Goal: Complete application form

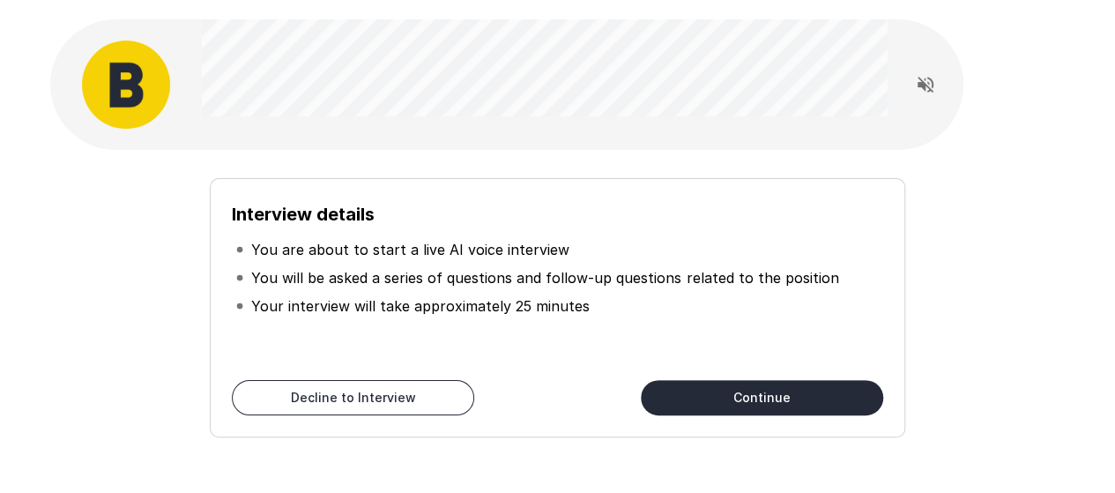
scroll to position [46, 0]
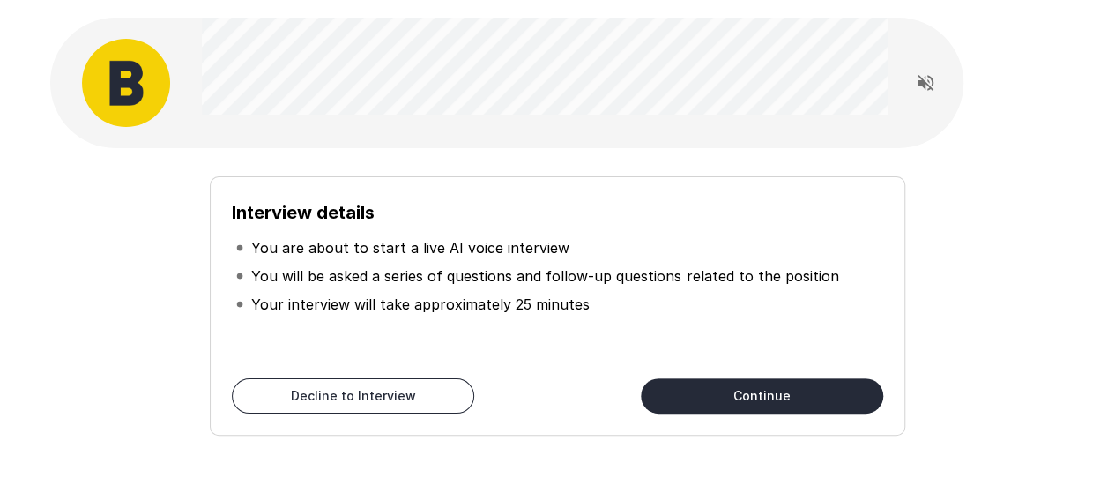
click at [760, 400] on button "Continue" at bounding box center [762, 395] width 242 height 35
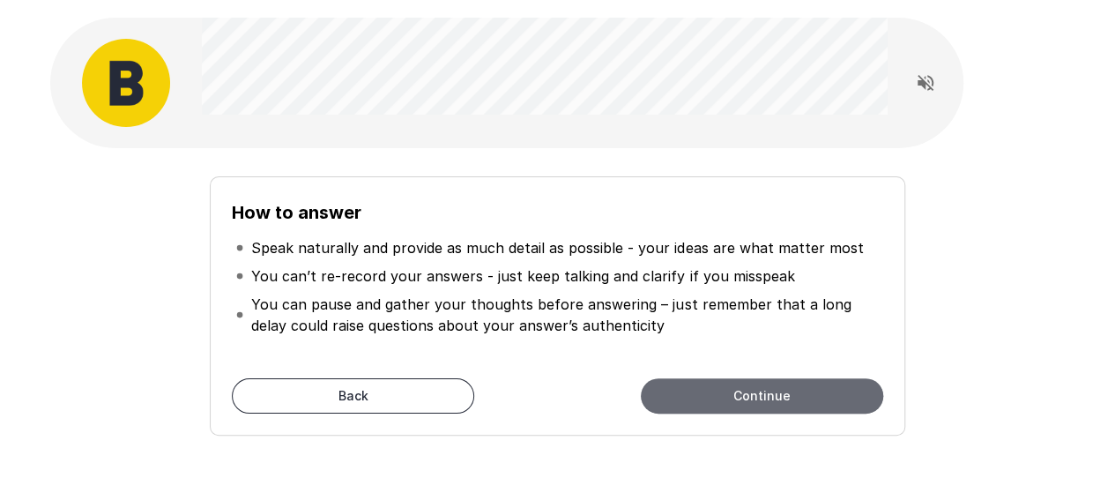
click at [687, 387] on button "Continue" at bounding box center [762, 395] width 242 height 35
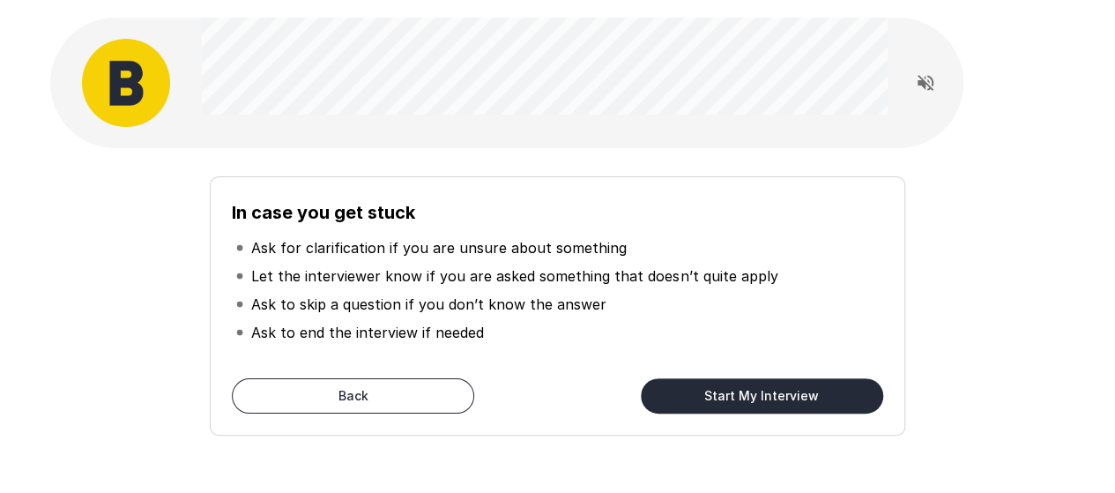
click at [704, 389] on button "Start My Interview" at bounding box center [762, 395] width 242 height 35
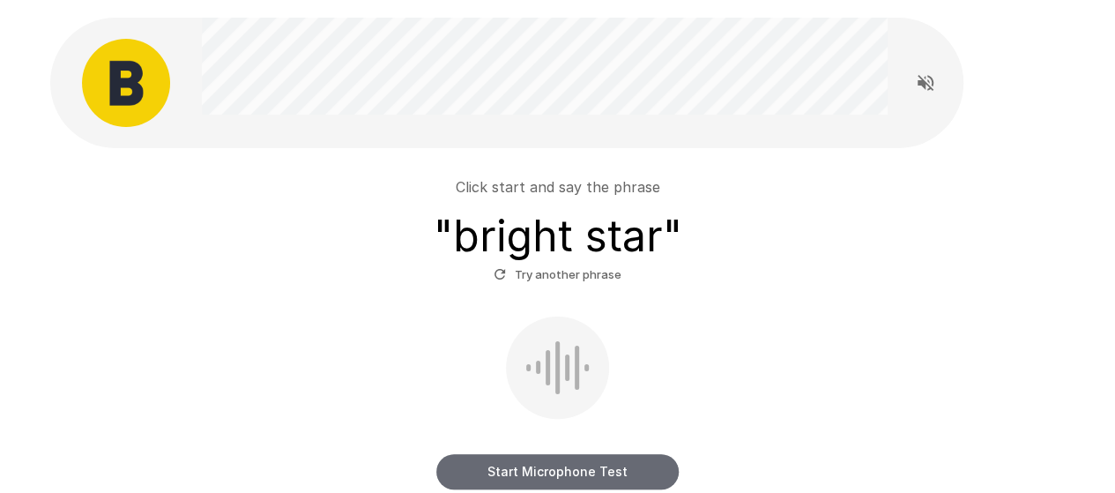
click at [570, 463] on button "Start Microphone Test" at bounding box center [557, 471] width 242 height 35
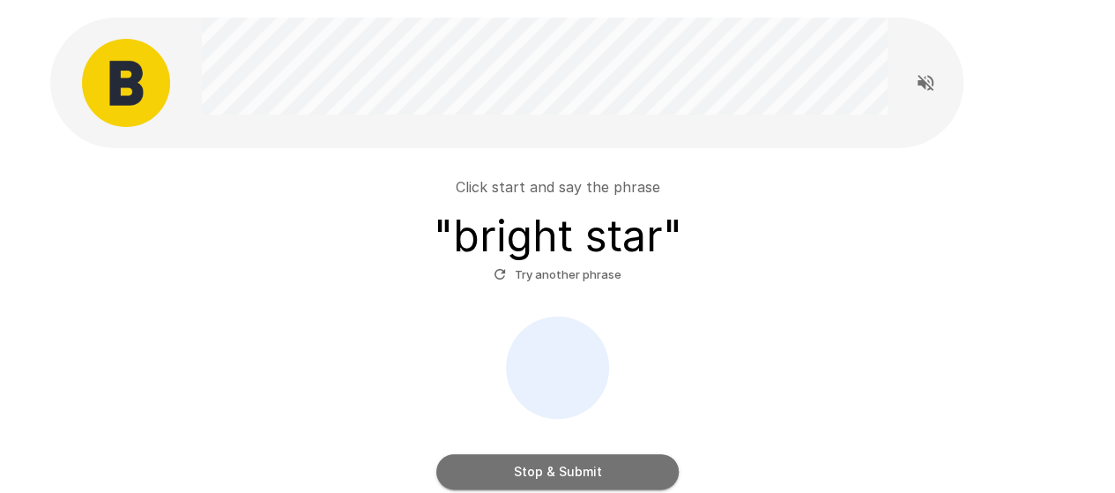
click at [570, 463] on button "Stop & Submit" at bounding box center [557, 471] width 242 height 35
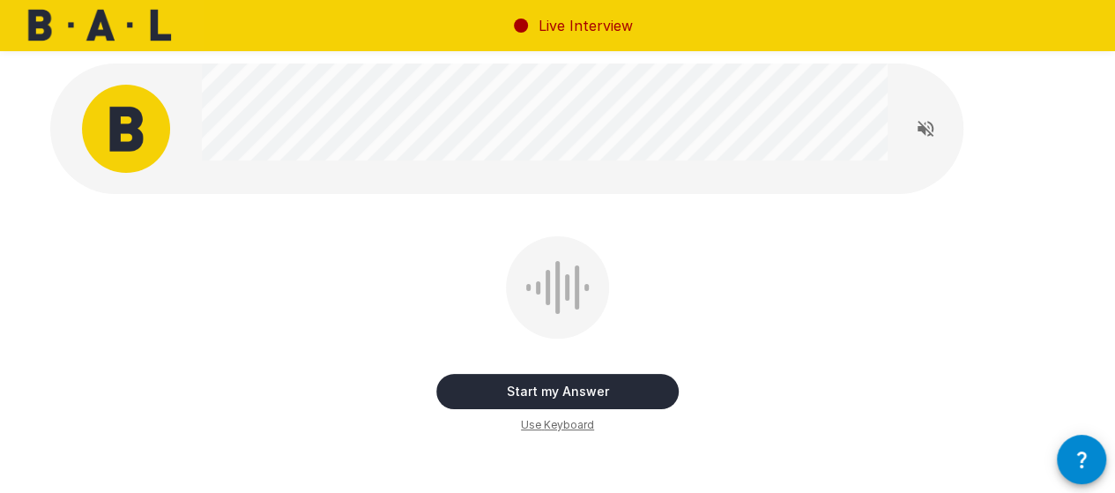
click at [559, 385] on button "Start my Answer" at bounding box center [557, 391] width 242 height 35
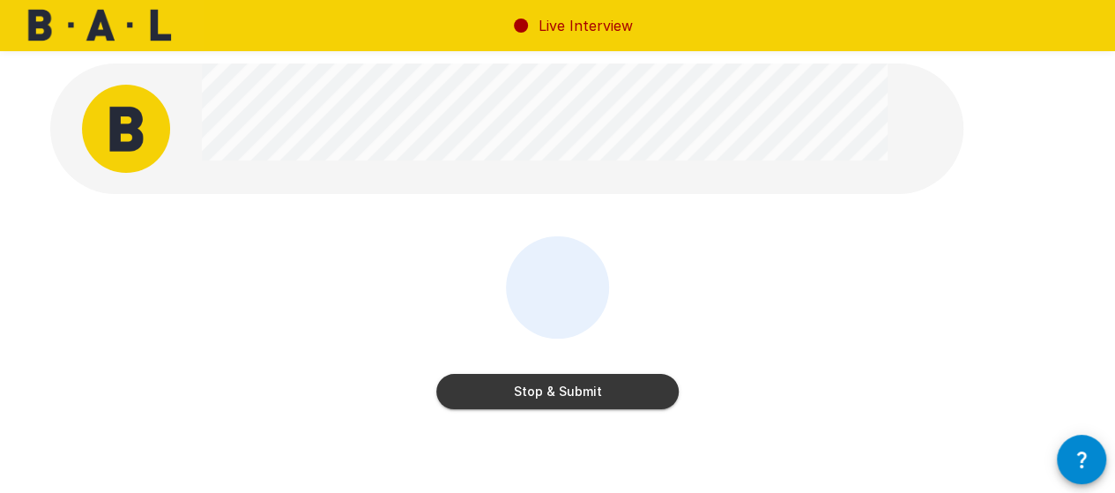
click at [559, 385] on button "Stop & Submit" at bounding box center [557, 391] width 242 height 35
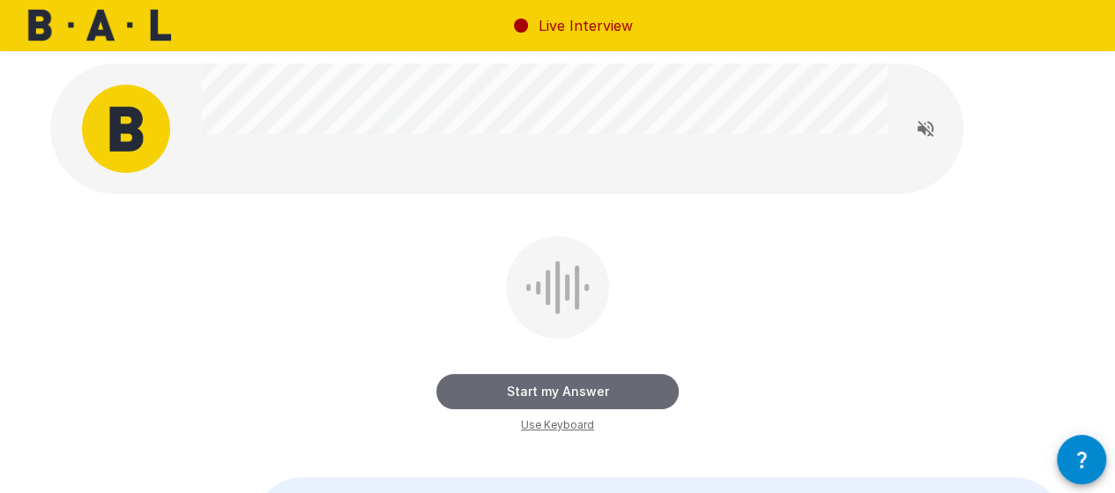
click at [575, 382] on button "Start my Answer" at bounding box center [557, 391] width 242 height 35
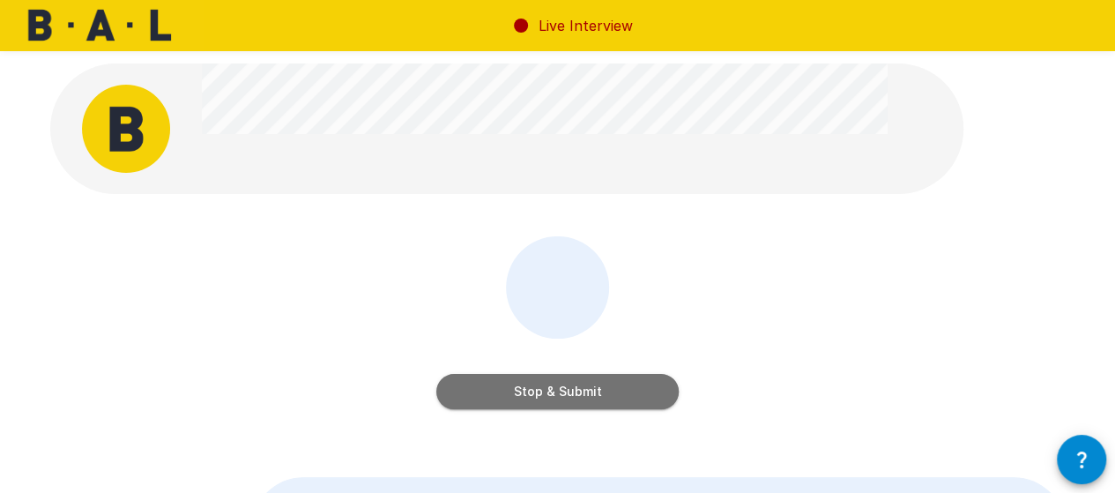
click at [599, 390] on button "Stop & Submit" at bounding box center [557, 391] width 242 height 35
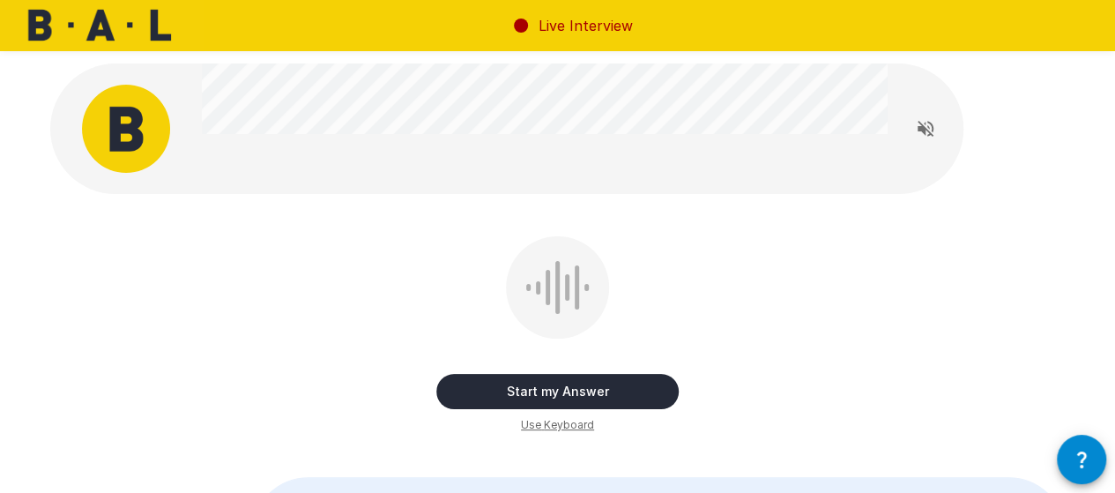
click at [582, 386] on button "Start my Answer" at bounding box center [557, 391] width 242 height 35
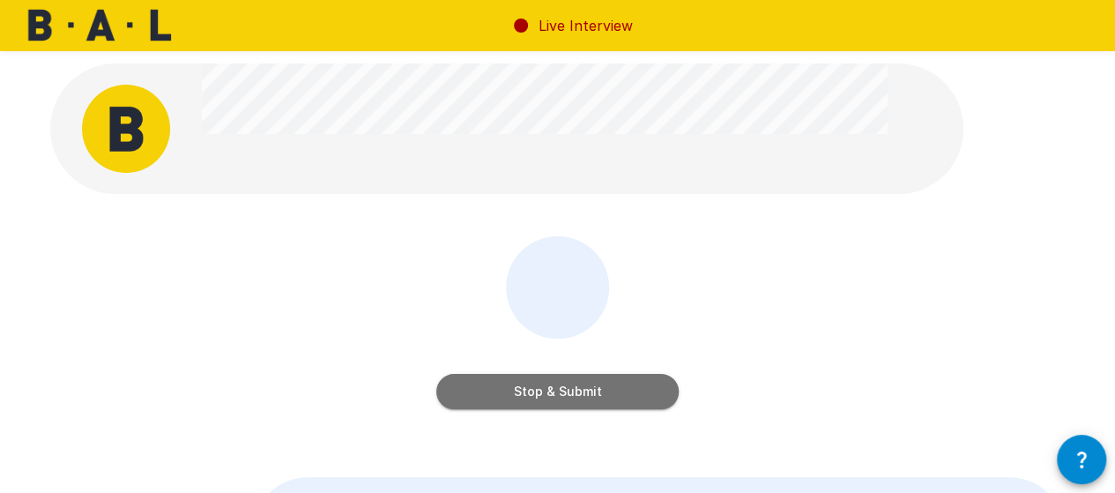
click at [614, 380] on button "Stop & Submit" at bounding box center [557, 391] width 242 height 35
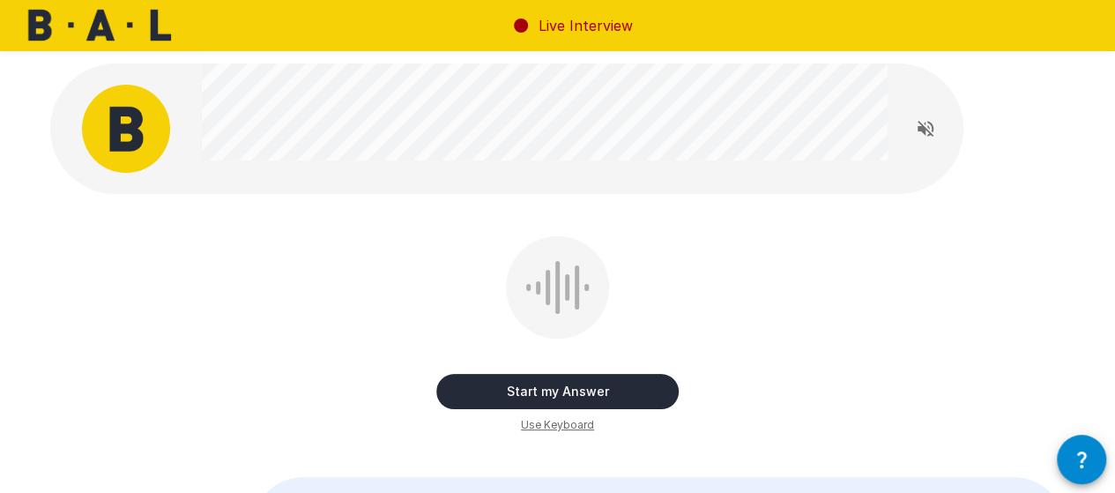
click at [554, 383] on button "Start my Answer" at bounding box center [557, 391] width 242 height 35
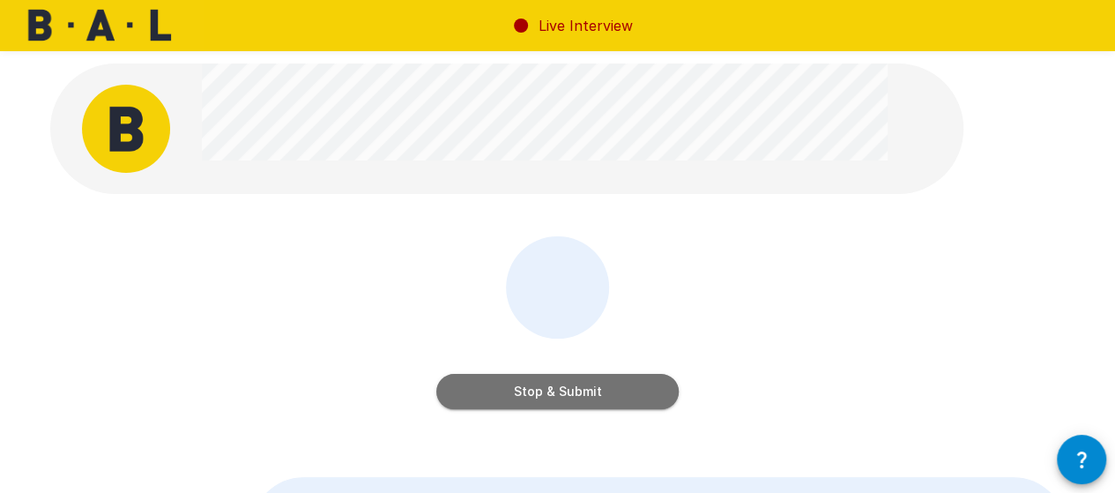
click at [582, 380] on button "Stop & Submit" at bounding box center [557, 391] width 242 height 35
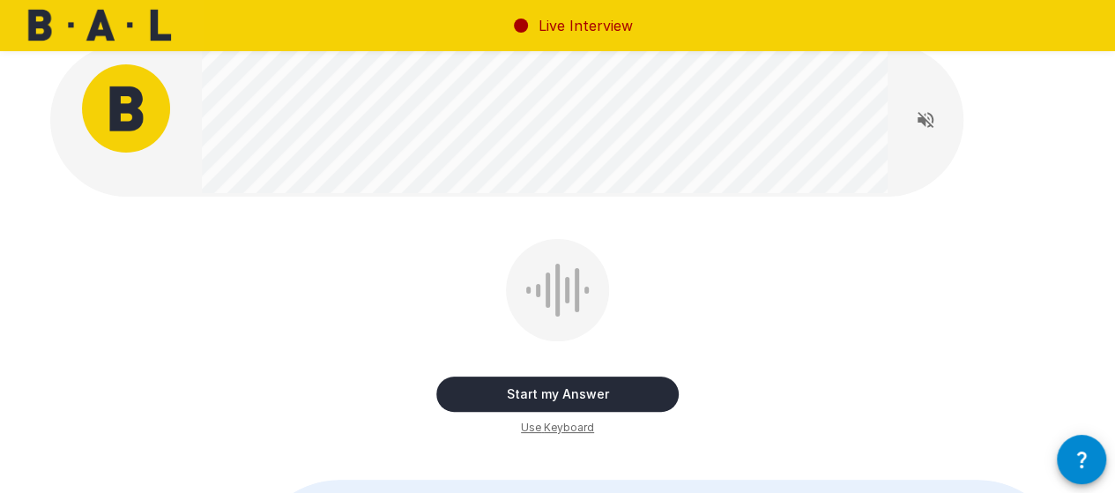
scroll to position [17, 0]
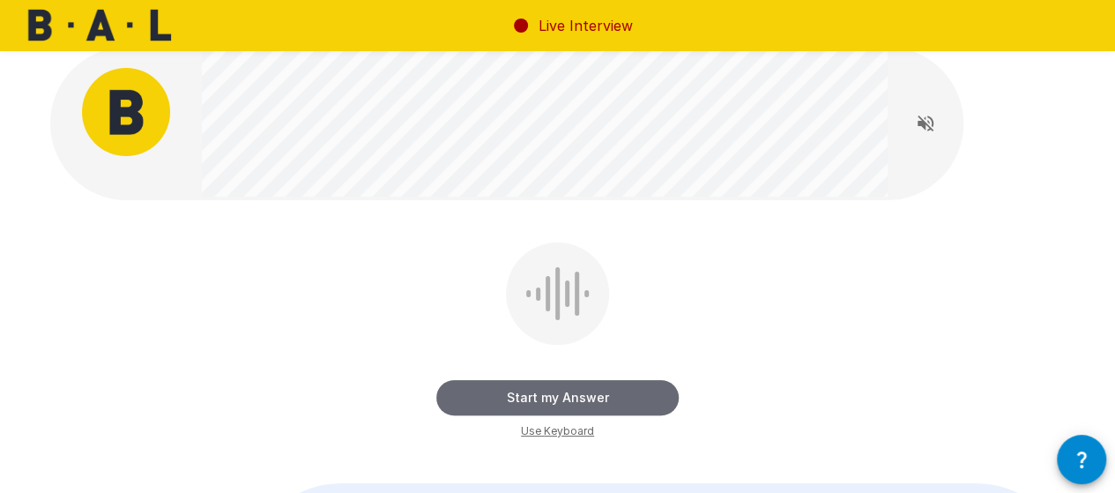
click at [572, 383] on button "Start my Answer" at bounding box center [557, 397] width 242 height 35
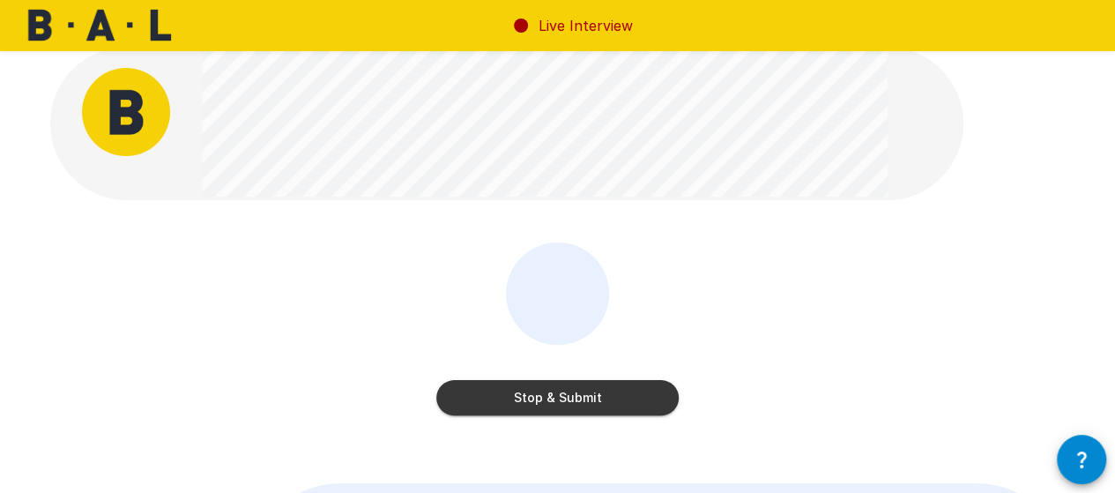
click at [619, 406] on button "Stop & Submit" at bounding box center [557, 397] width 242 height 35
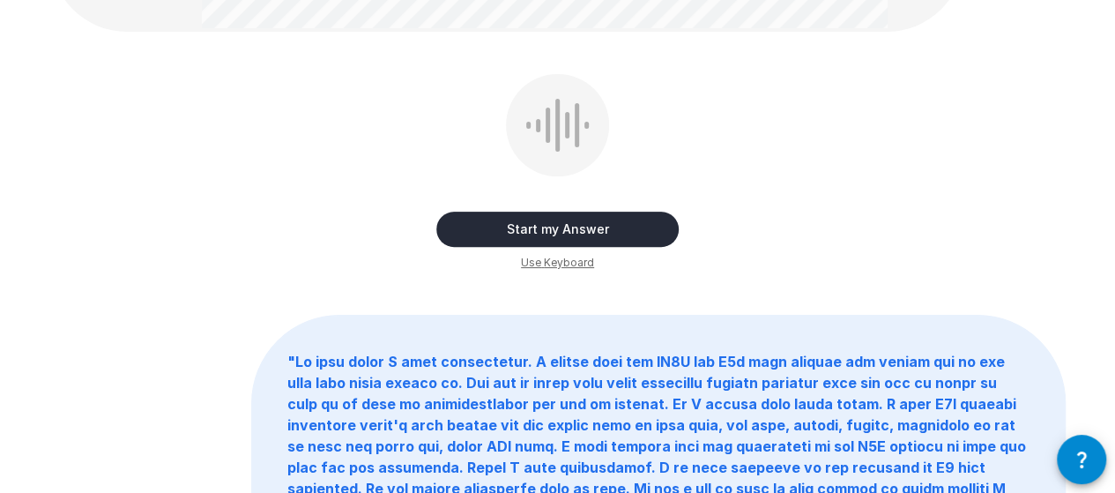
scroll to position [55, 0]
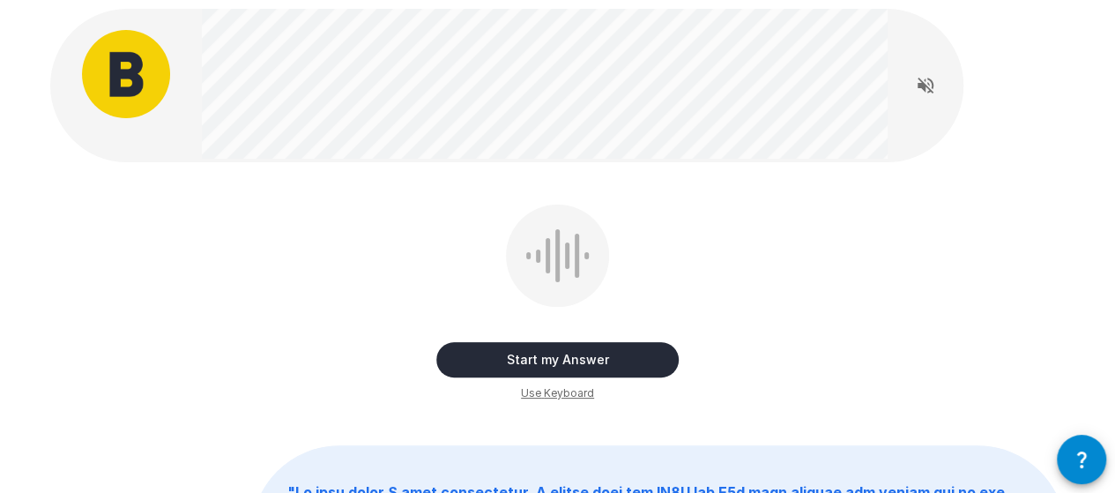
click at [594, 355] on button "Start my Answer" at bounding box center [557, 359] width 242 height 35
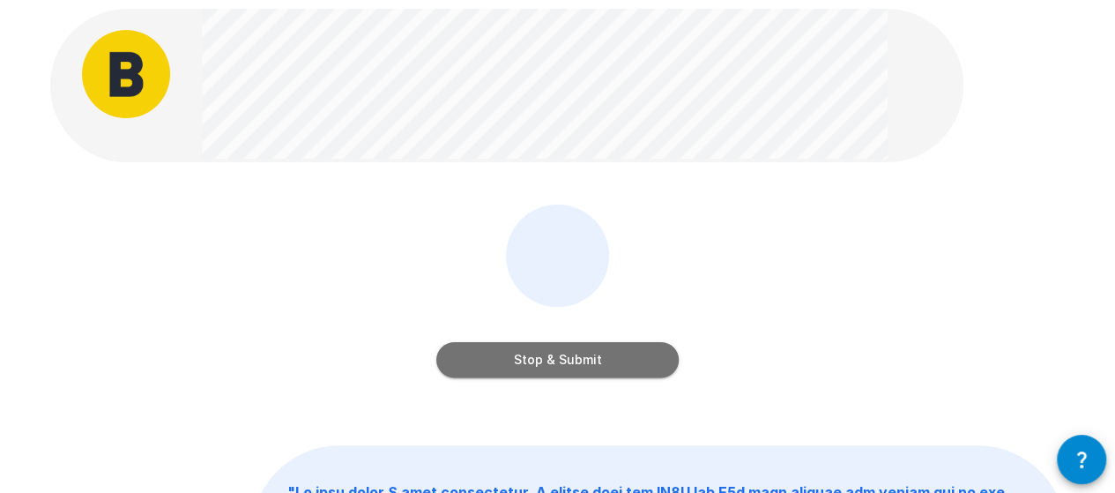
click at [568, 354] on button "Stop & Submit" at bounding box center [557, 359] width 242 height 35
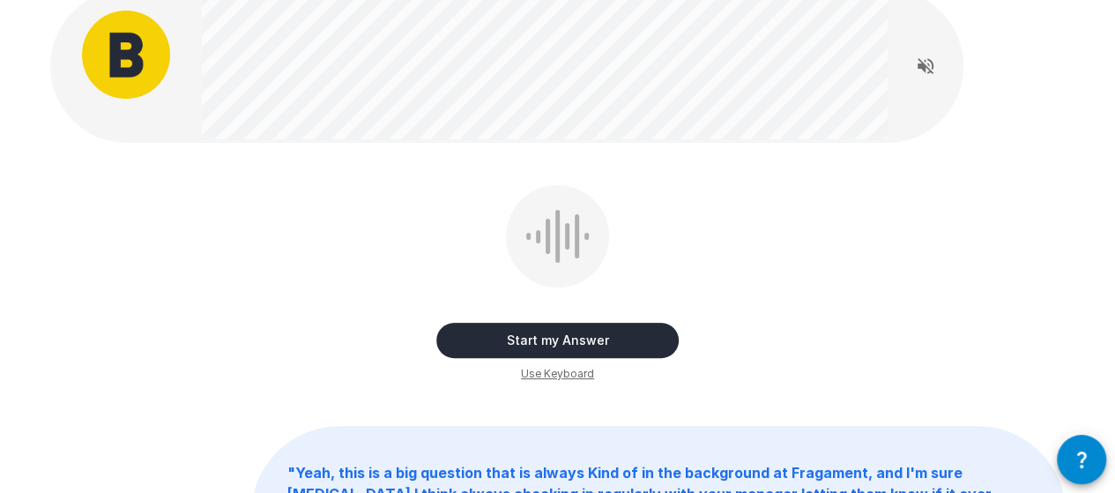
scroll to position [76, 0]
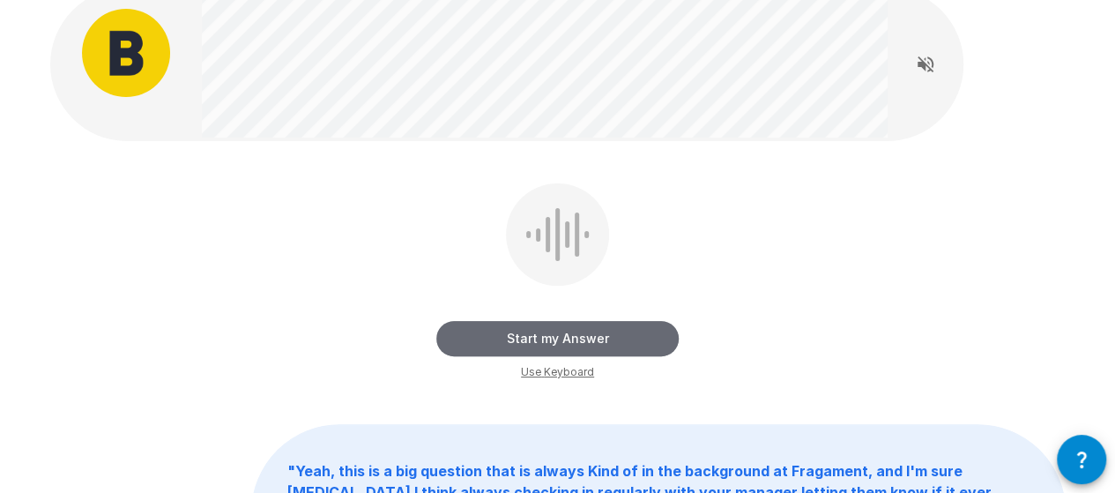
click at [586, 338] on button "Start my Answer" at bounding box center [557, 338] width 242 height 35
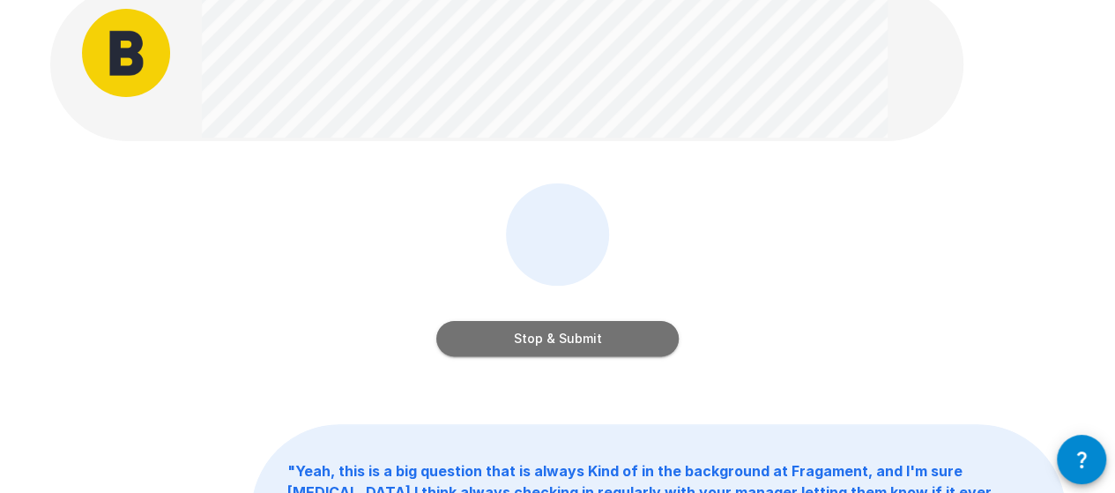
click at [637, 331] on button "Stop & Submit" at bounding box center [557, 338] width 242 height 35
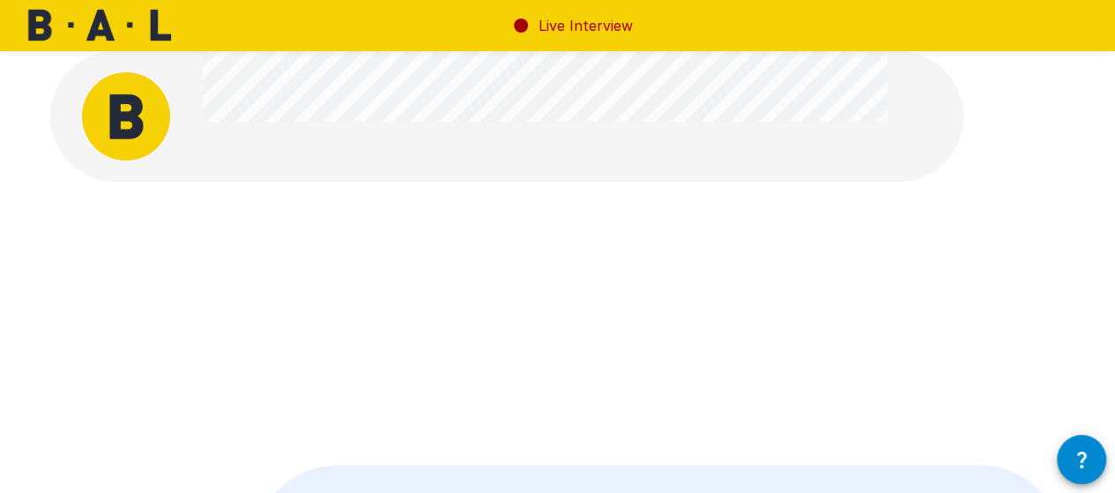
scroll to position [8, 0]
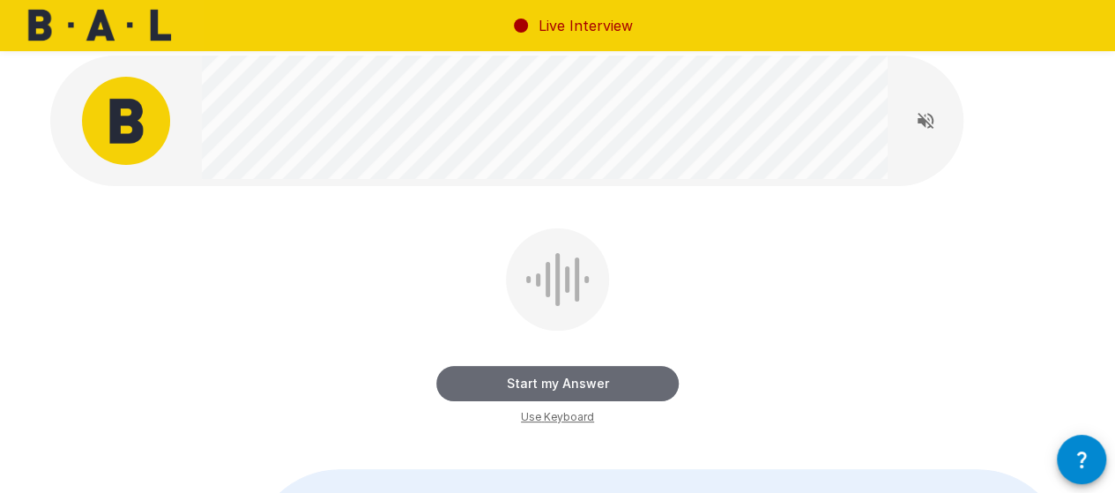
click at [584, 377] on button "Start my Answer" at bounding box center [557, 383] width 242 height 35
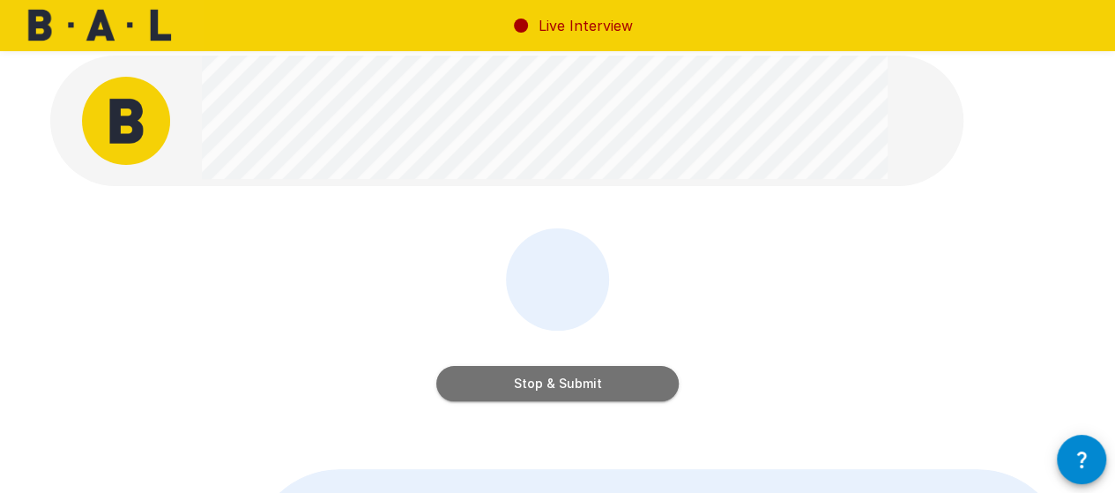
click at [531, 380] on button "Stop & Submit" at bounding box center [557, 383] width 242 height 35
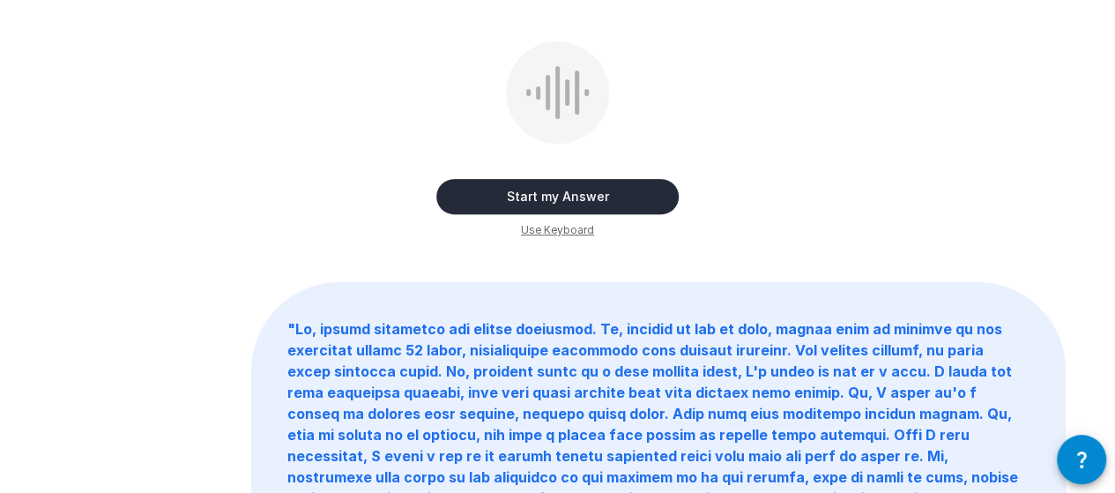
scroll to position [0, 0]
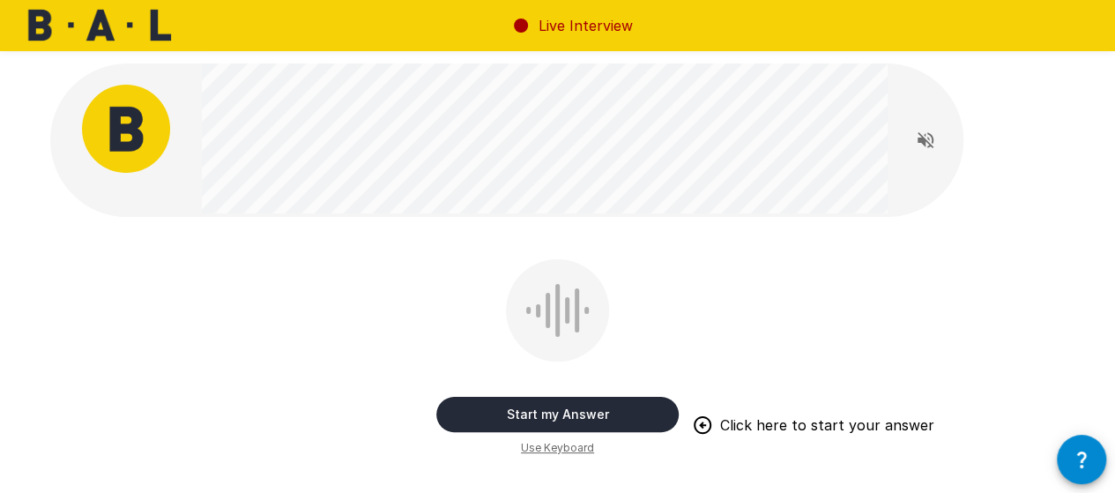
click at [601, 401] on button "Start my Answer" at bounding box center [557, 414] width 242 height 35
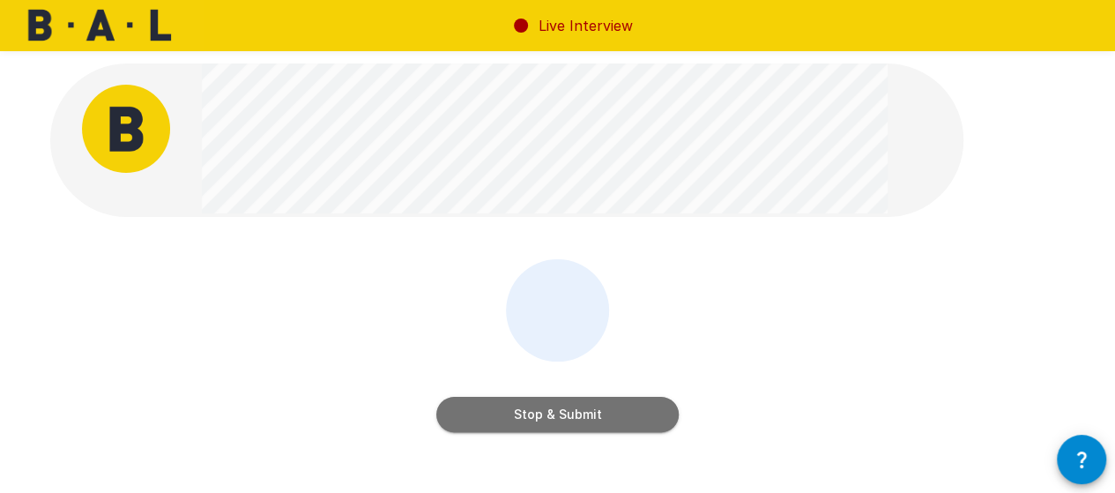
click at [601, 401] on button "Stop & Submit" at bounding box center [557, 414] width 242 height 35
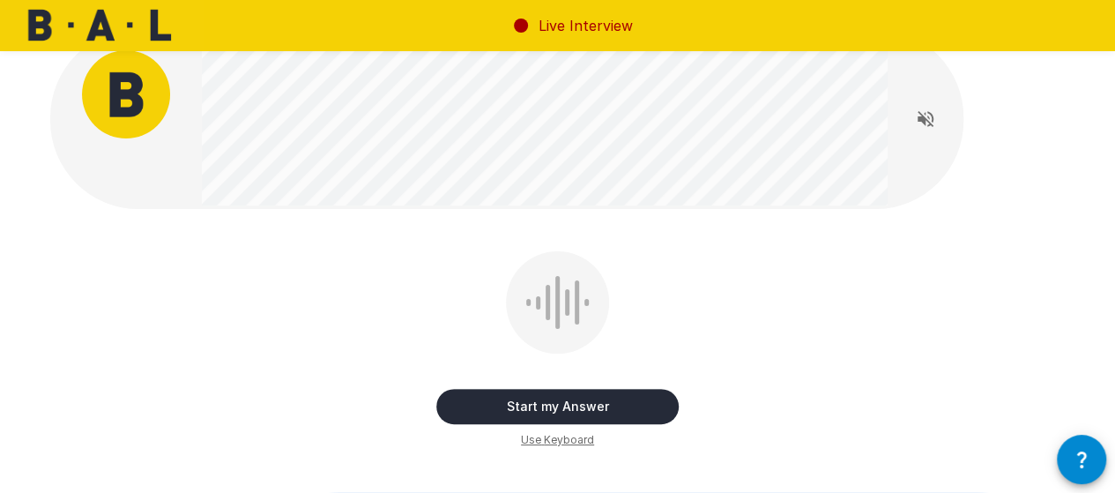
scroll to position [39, 0]
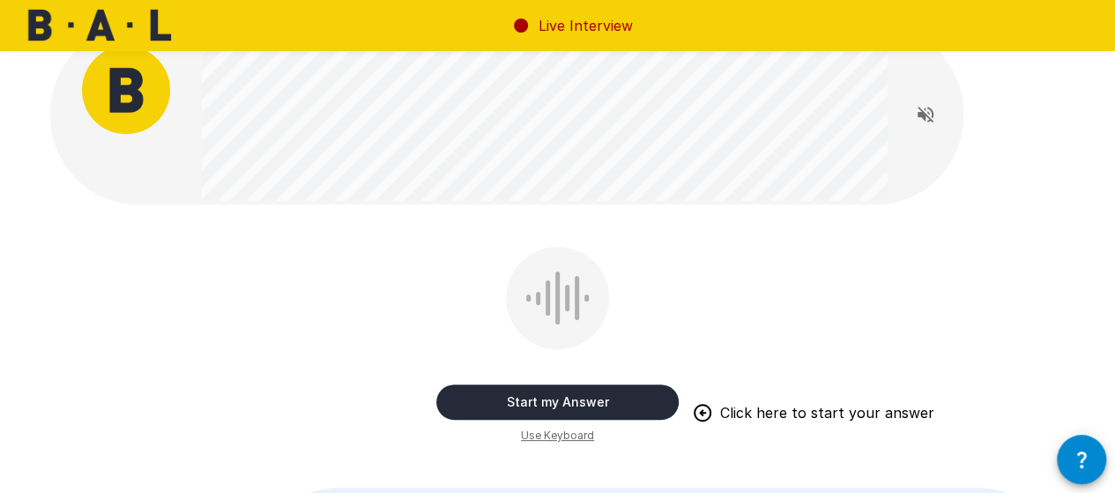
click at [600, 395] on button "Start my Answer" at bounding box center [557, 401] width 242 height 35
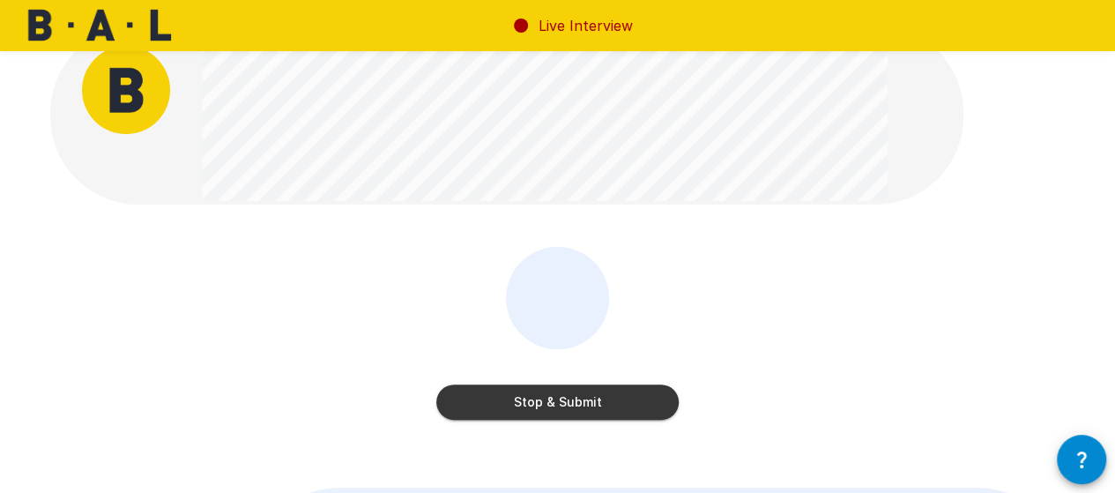
click at [640, 403] on button "Stop & Submit" at bounding box center [557, 401] width 242 height 35
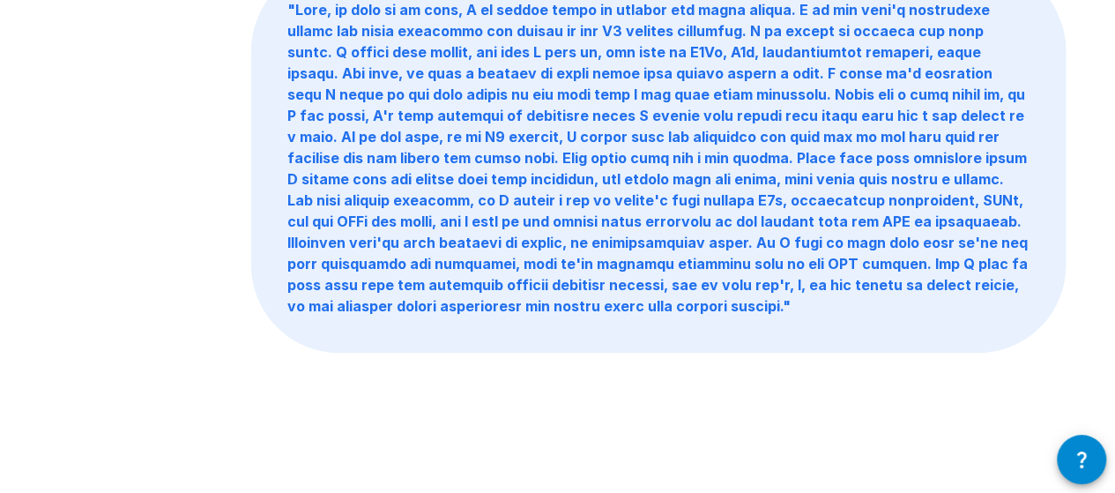
scroll to position [514, 0]
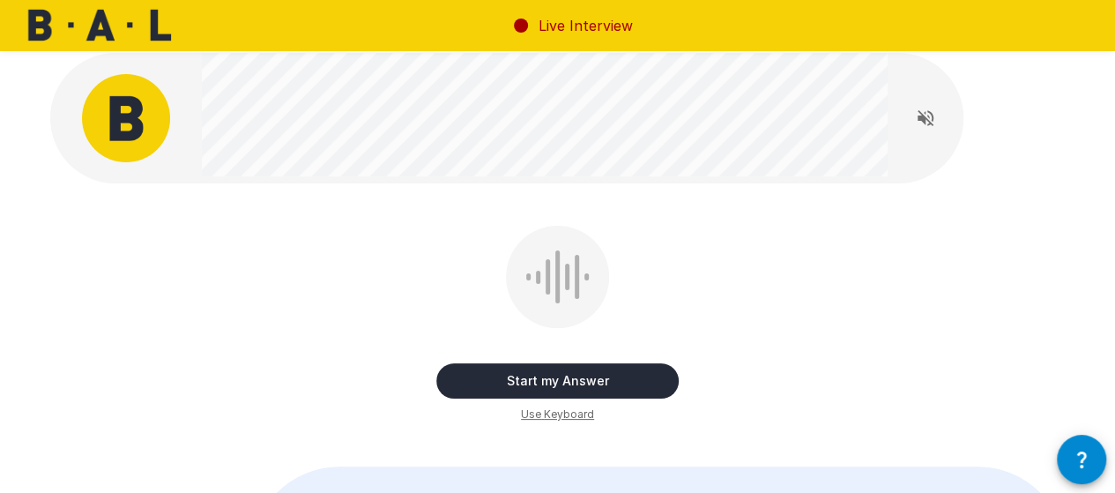
scroll to position [11, 0]
click at [628, 372] on button "Start my Answer" at bounding box center [557, 379] width 242 height 35
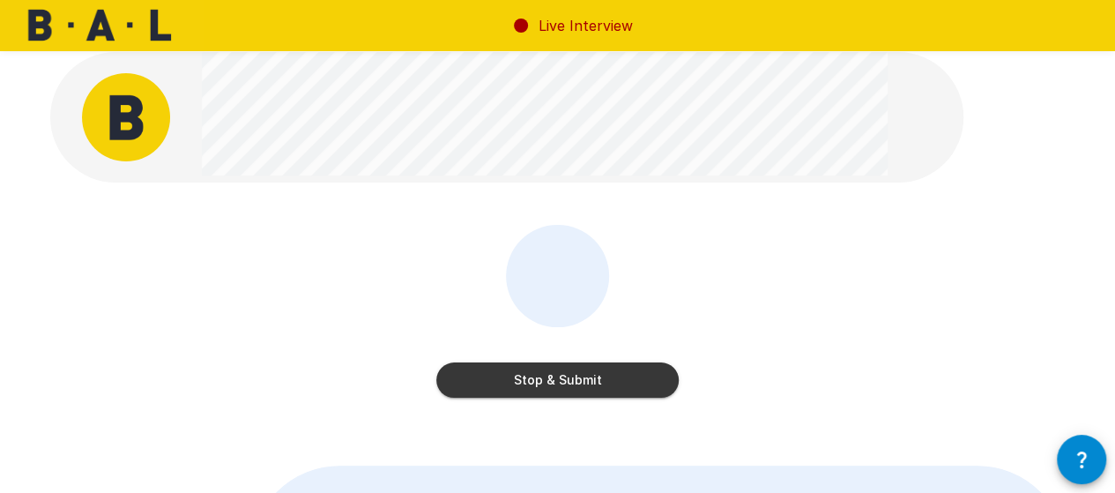
click at [601, 372] on button "Stop & Submit" at bounding box center [557, 379] width 242 height 35
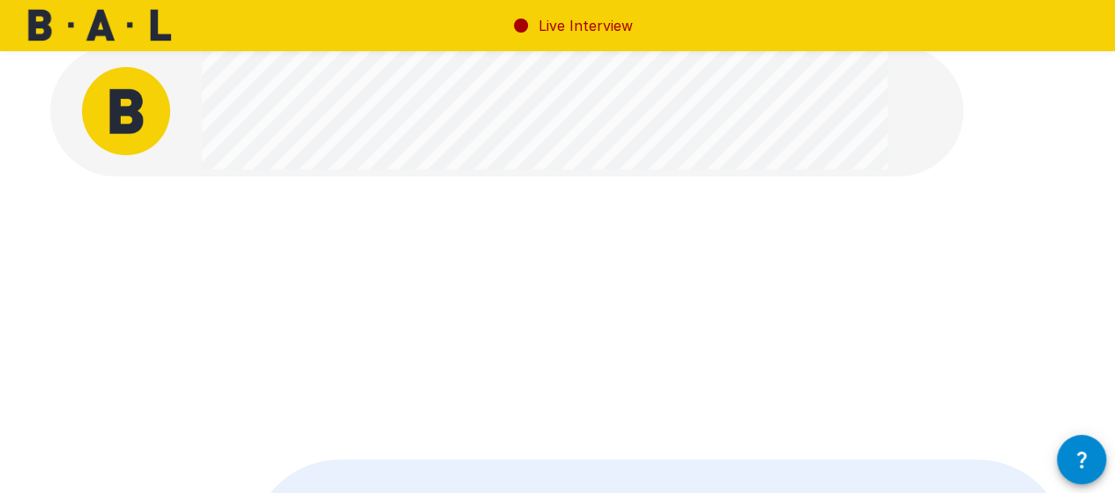
scroll to position [0, 0]
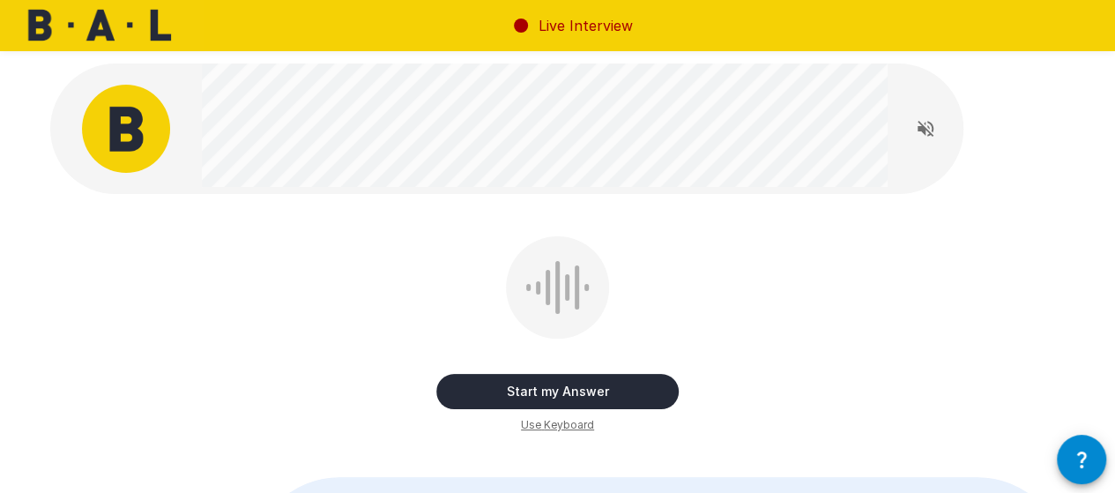
click at [627, 382] on button "Start my Answer" at bounding box center [557, 391] width 242 height 35
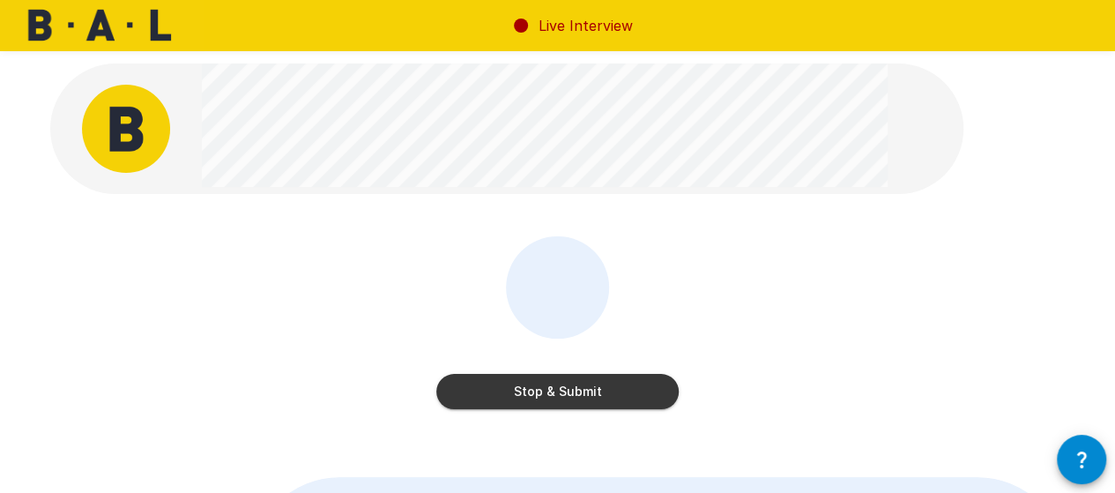
click at [579, 383] on button "Stop & Submit" at bounding box center [557, 391] width 242 height 35
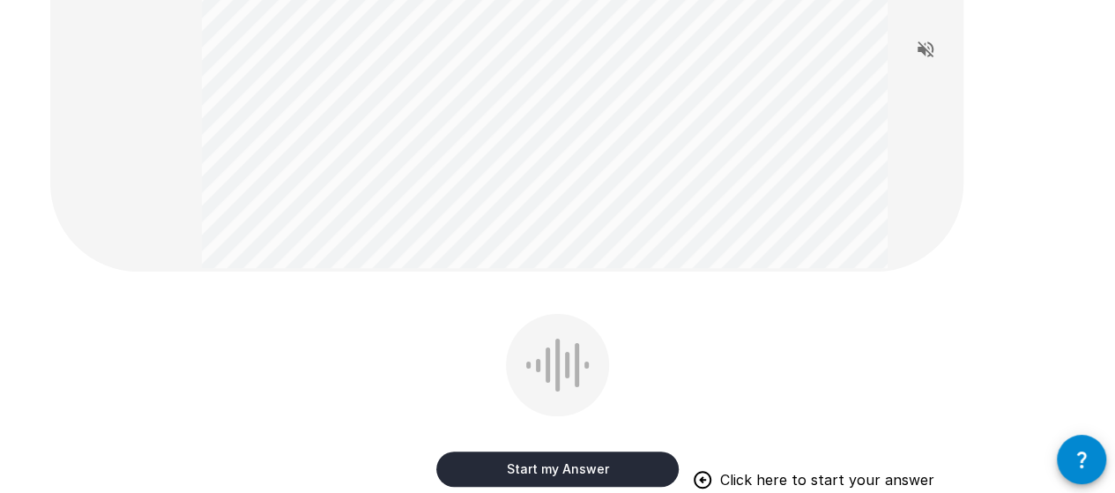
scroll to position [239, 0]
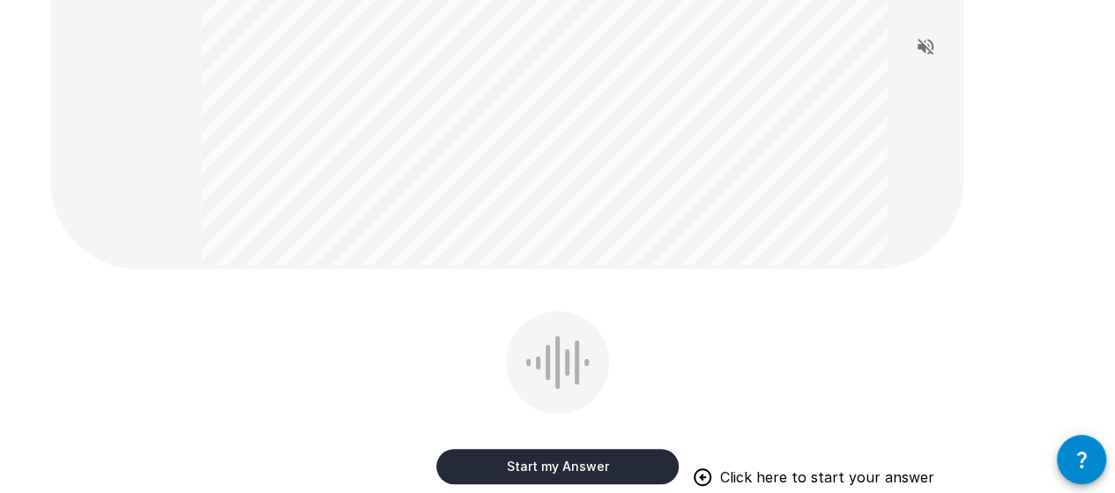
click at [520, 452] on button "Start my Answer" at bounding box center [557, 466] width 242 height 35
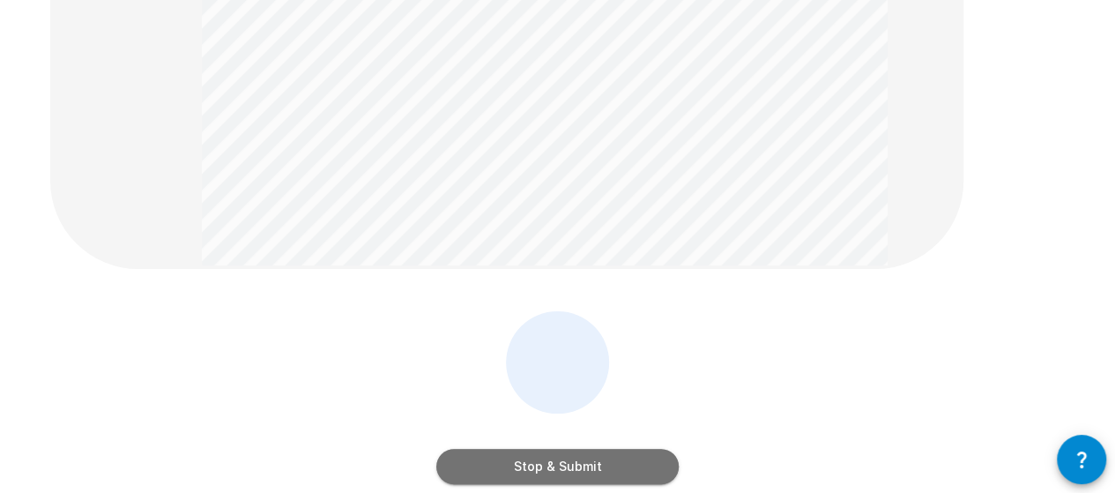
click at [628, 460] on button "Stop & Submit" at bounding box center [557, 466] width 242 height 35
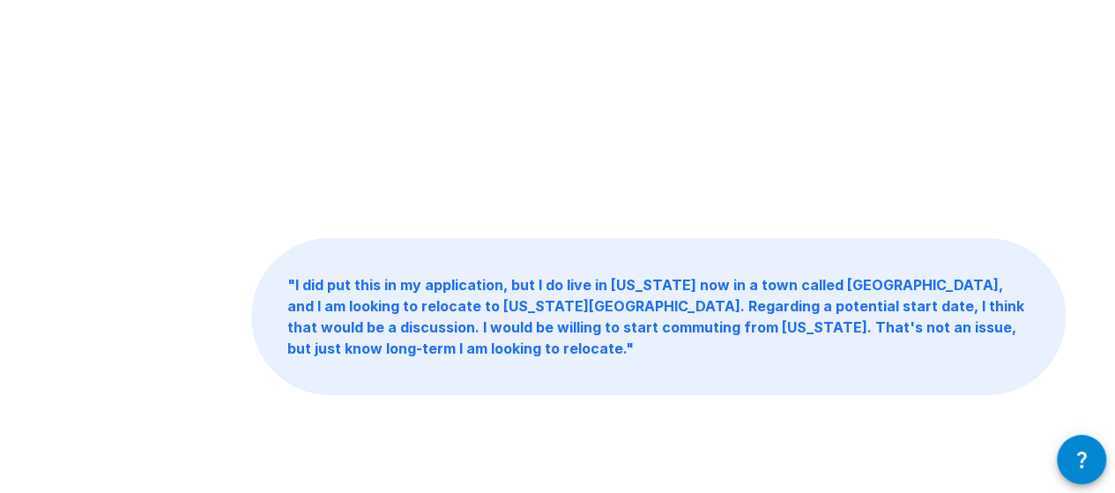
scroll to position [62, 0]
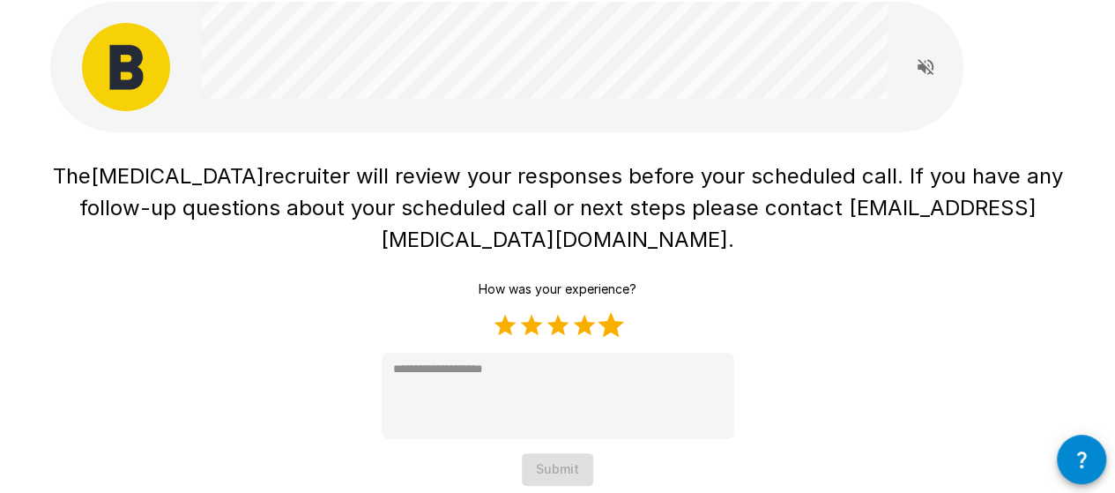
click at [612, 312] on label "5 Stars" at bounding box center [611, 325] width 26 height 26
type textarea "*"
click at [568, 408] on div "How was your experience? 1 Star 2 Stars 3 Stars 4 Stars 5 Stars Empty * Submit" at bounding box center [558, 379] width 353 height 212
click at [570, 453] on button "Submit" at bounding box center [557, 469] width 71 height 33
